Goal: Obtain resource: Obtain resource

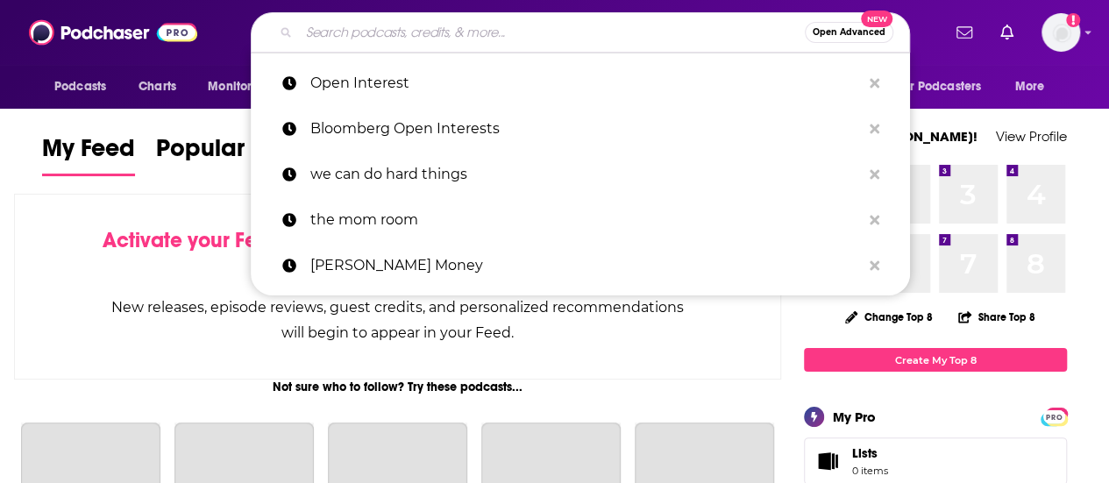
click at [469, 34] on input "Search podcasts, credits, & more..." at bounding box center [552, 32] width 506 height 28
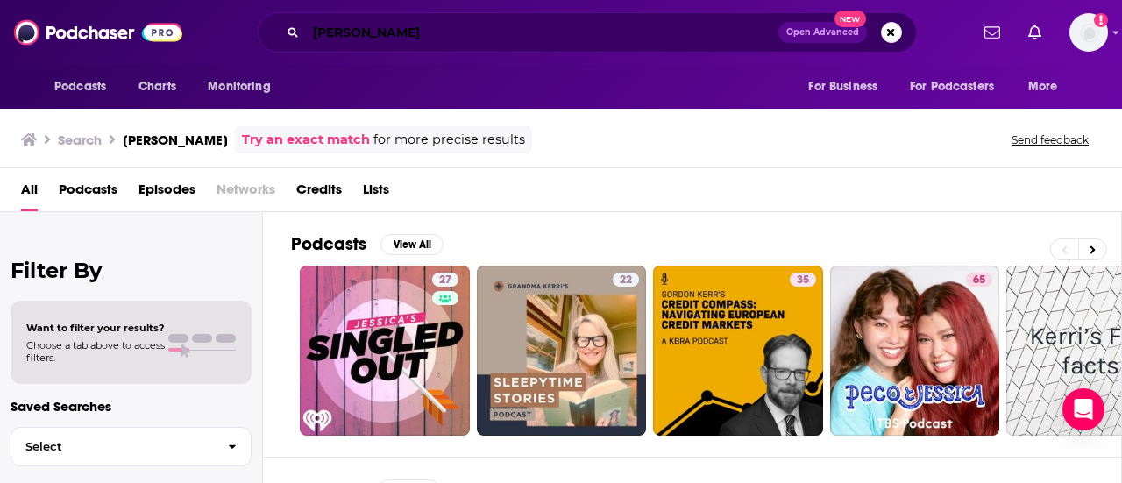
click at [412, 35] on input "[PERSON_NAME]" at bounding box center [542, 32] width 473 height 28
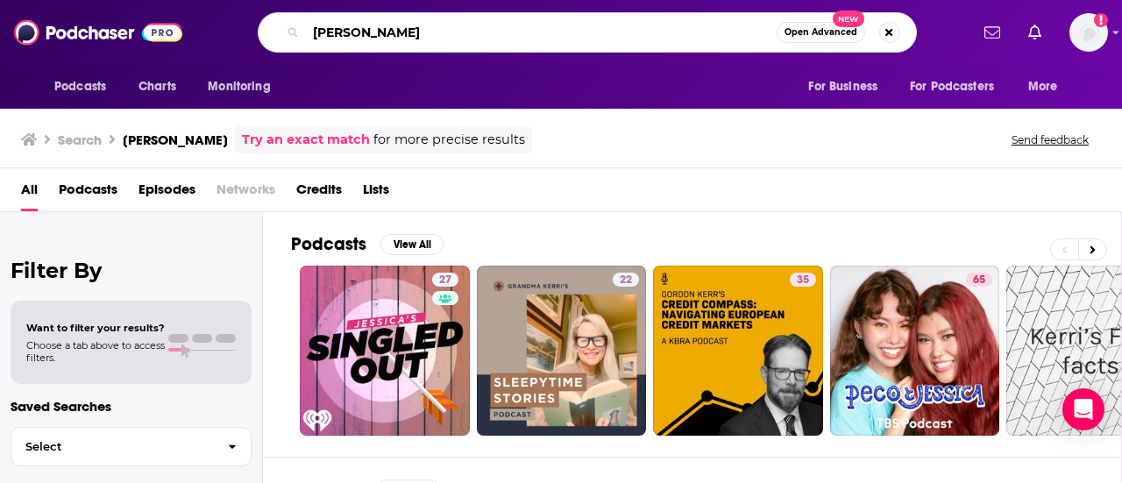
click at [412, 35] on input "[PERSON_NAME]" at bounding box center [541, 32] width 471 height 28
type input "opening bid"
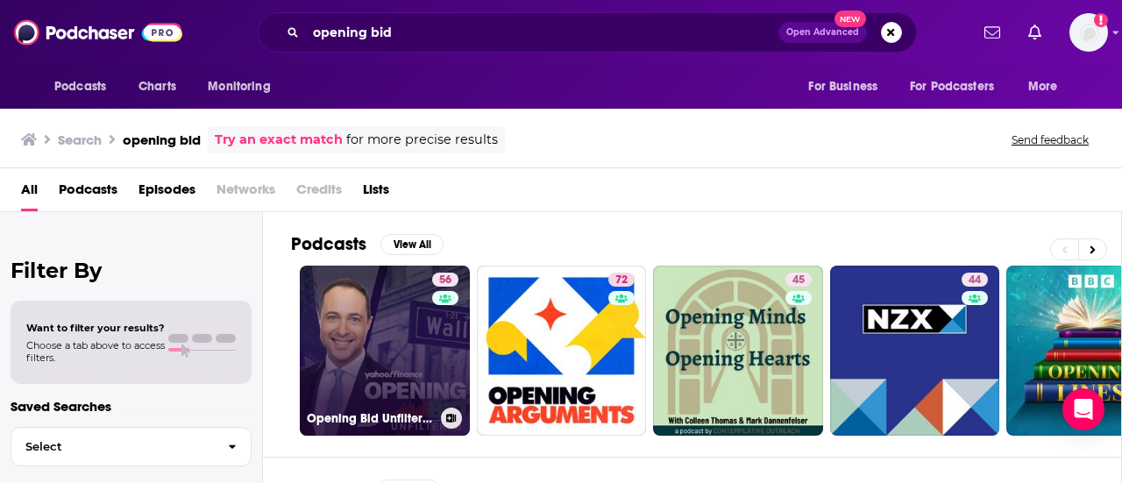
click at [394, 352] on link "56 Opening Bid Unfiltered" at bounding box center [385, 351] width 170 height 170
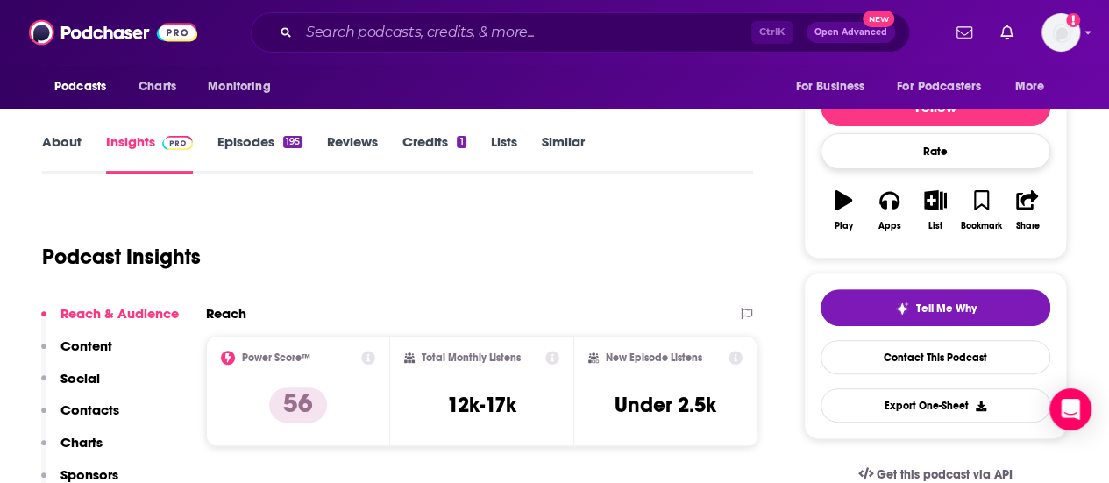
scroll to position [202, 0]
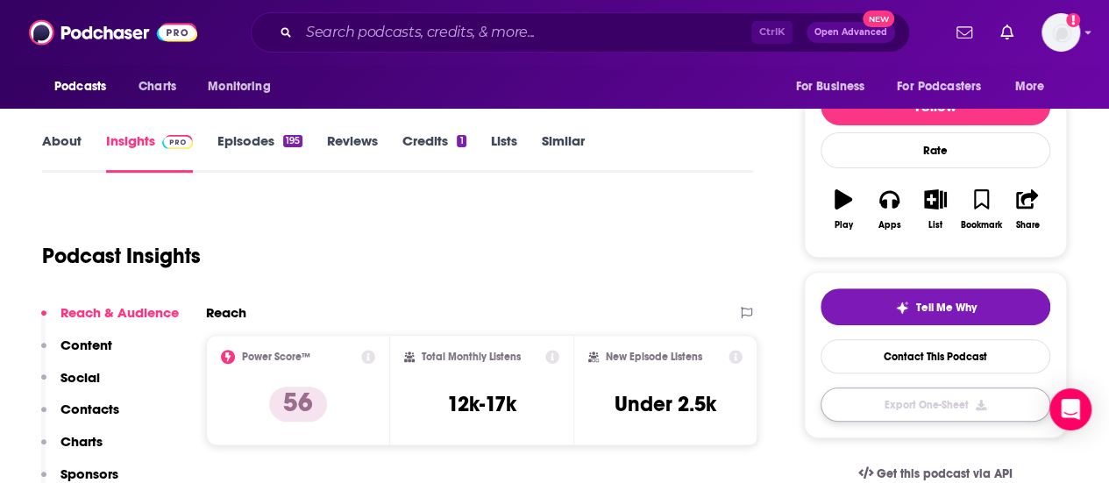
click at [910, 400] on button "Export One-Sheet" at bounding box center [936, 404] width 230 height 34
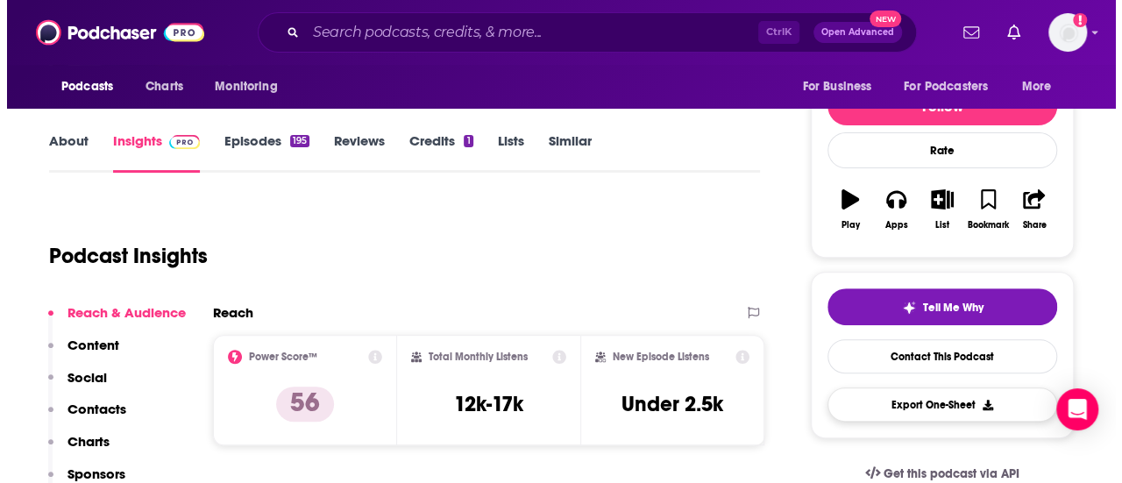
scroll to position [0, 0]
